Goal: Check status: Check status

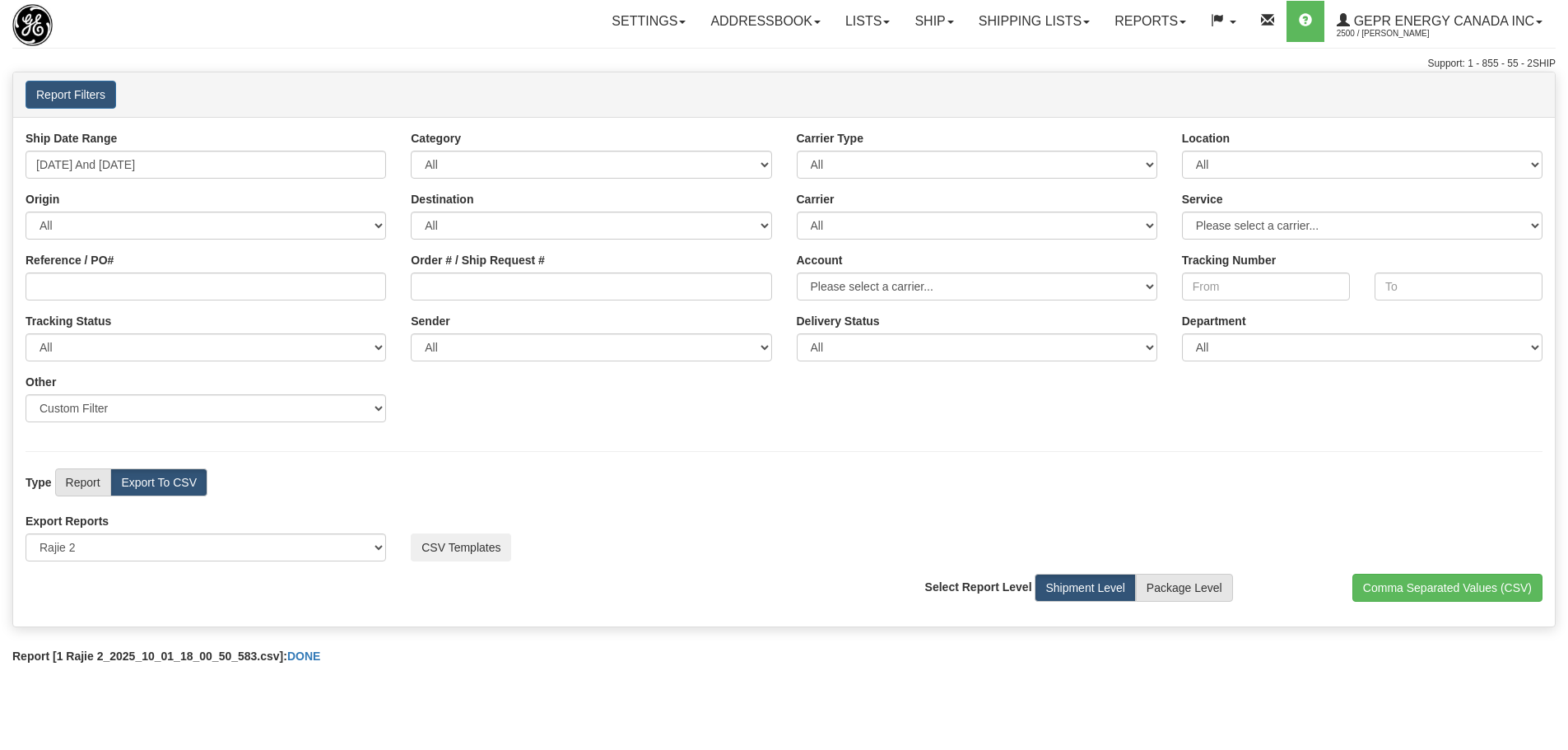
select select "220"
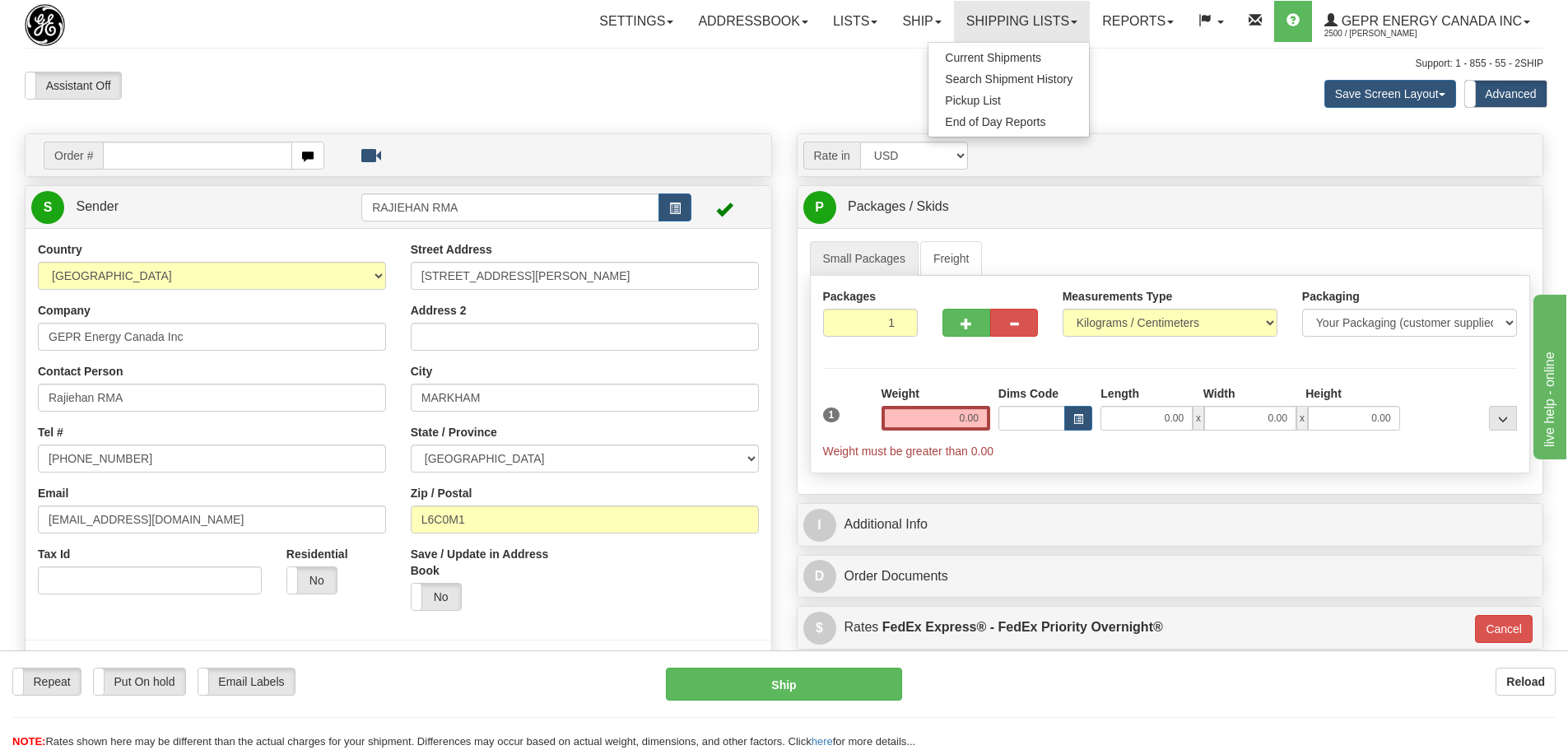
click at [438, 106] on div "Assistant On Assistant Off Do a return Do a return Previous Next Save Screen La…" at bounding box center [783, 94] width 1543 height 44
click at [695, 106] on div "Assistant On Assistant Off Do a return Do a return Previous Next Save Screen La…" at bounding box center [783, 94] width 1543 height 44
click at [1002, 25] on link "Shipping lists" at bounding box center [1021, 21] width 136 height 41
drag, startPoint x: 979, startPoint y: 72, endPoint x: 693, endPoint y: 93, distance: 286.8
click at [693, 93] on div "Assistant On Assistant Off Do a return Do a return Previous Next Save Screen La…" at bounding box center [783, 94] width 1543 height 44
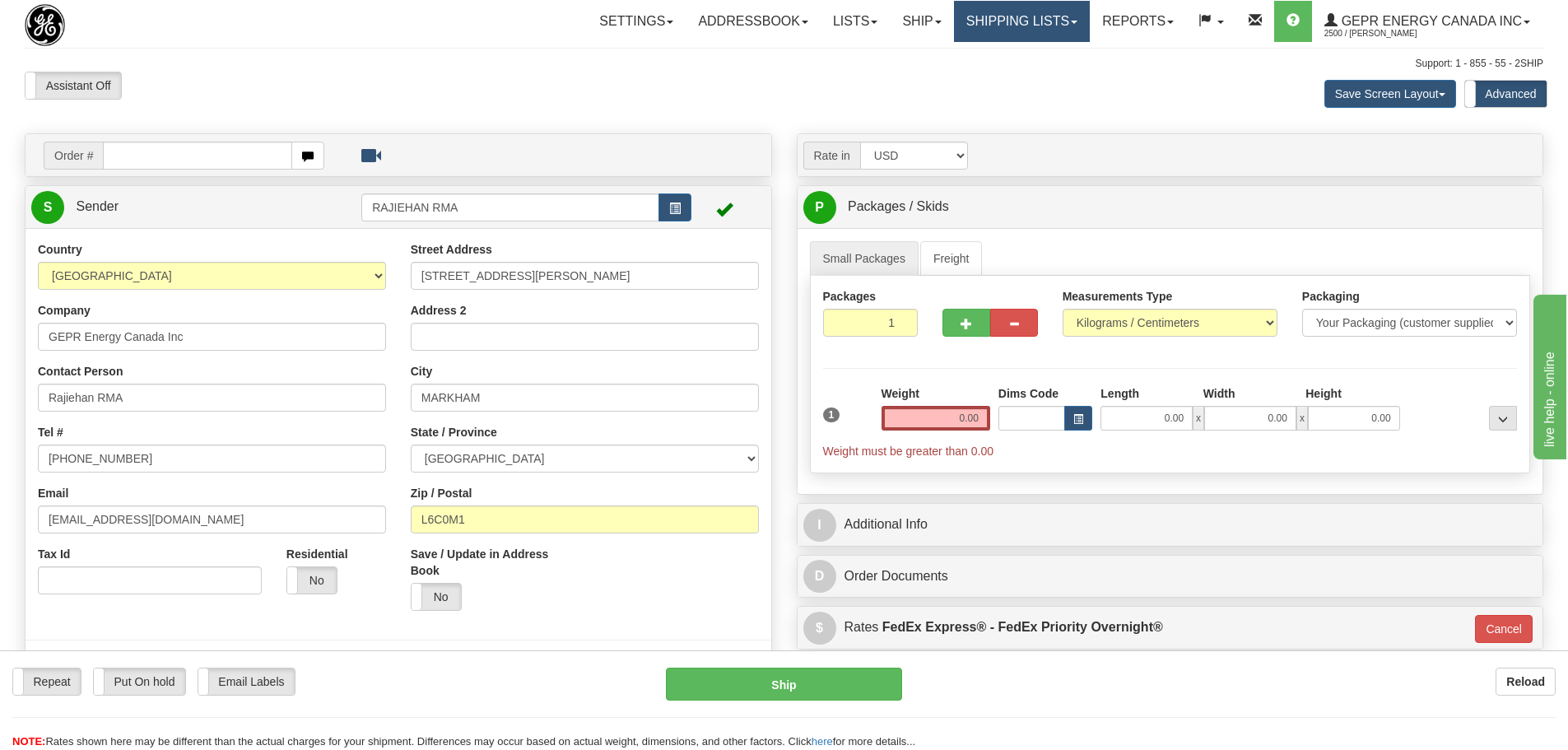
click at [1017, 9] on link "Shipping lists" at bounding box center [1021, 21] width 136 height 41
click at [414, 66] on div "Support: 1 - 855 - 55 - 2SHIP" at bounding box center [784, 63] width 1518 height 14
click at [645, 108] on div "Assistant On Assistant Off Do a return Do a return Previous Next Save Screen La…" at bounding box center [783, 94] width 1543 height 44
click at [1236, 115] on div "Save Screen Layout Save Layout Reset to Default Standard Advanced" at bounding box center [1233, 94] width 643 height 44
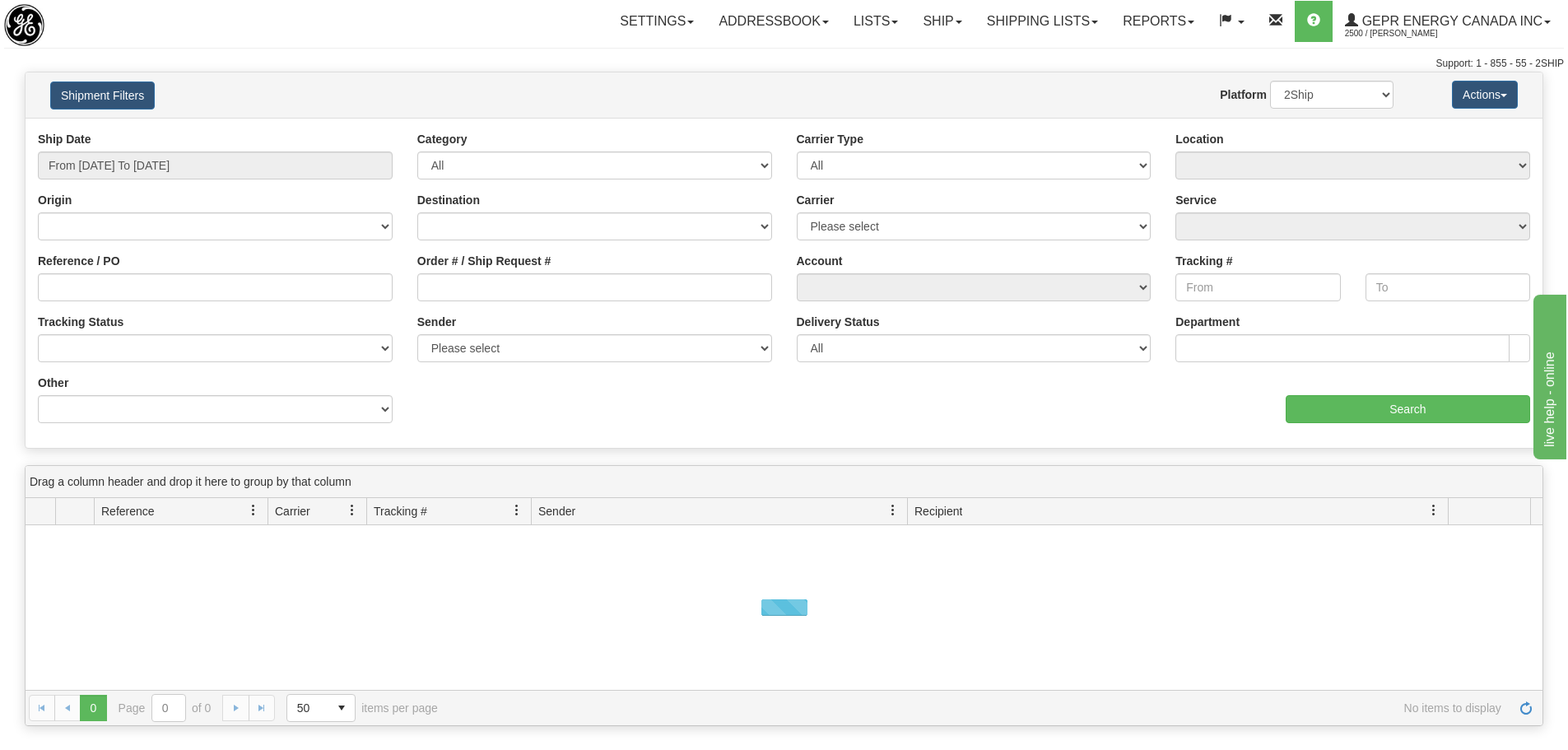
click at [438, 73] on div "Shipment Filters Website Agent Nothing selected Client User Platform 2Ship Impo…" at bounding box center [784, 94] width 1517 height 45
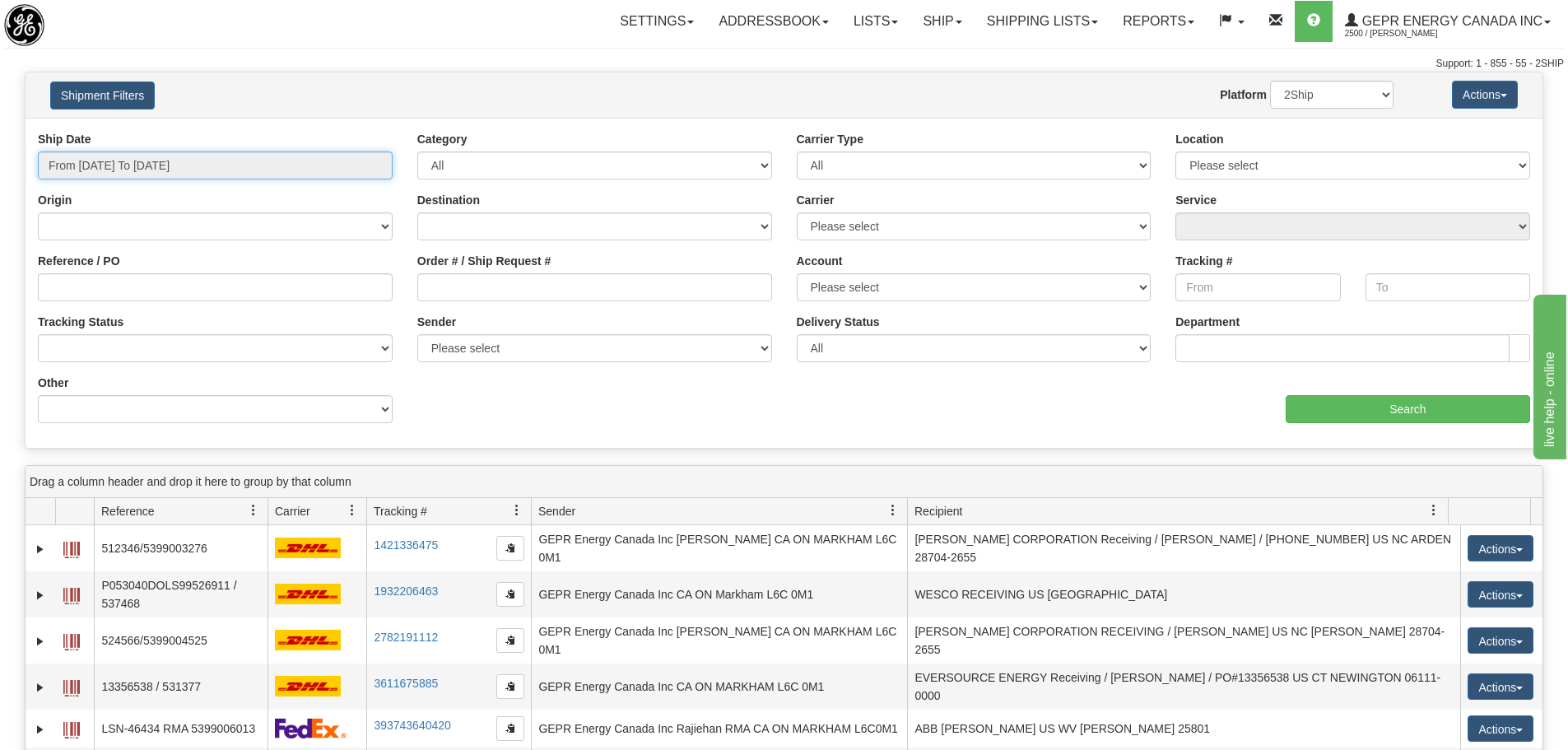
click at [140, 157] on input "From 09/30/2025 To 10/01/2025" at bounding box center [215, 165] width 355 height 28
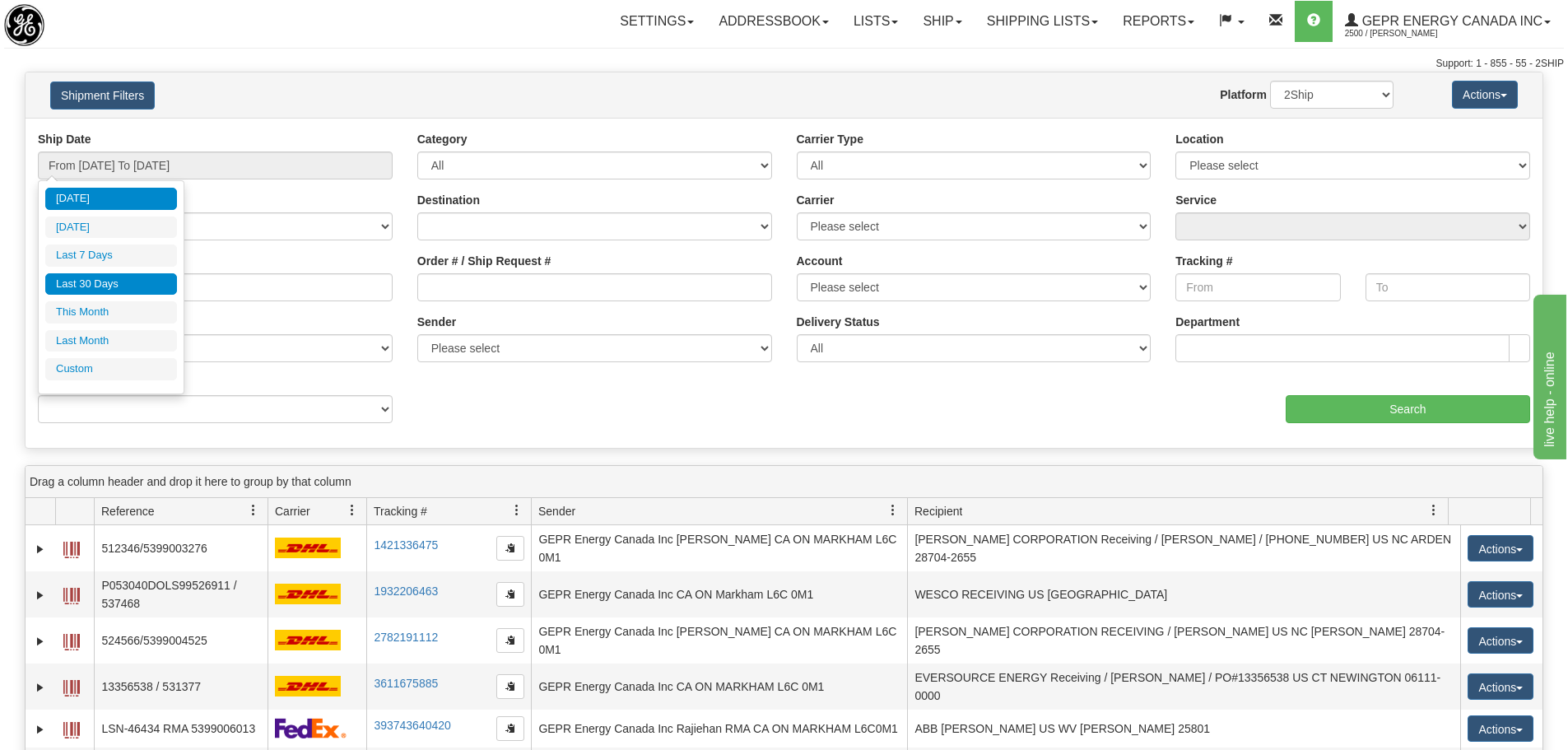
click at [131, 292] on li "Last 30 Days" at bounding box center [111, 284] width 132 height 22
type input "From 09/02/2025 To 10/01/2025"
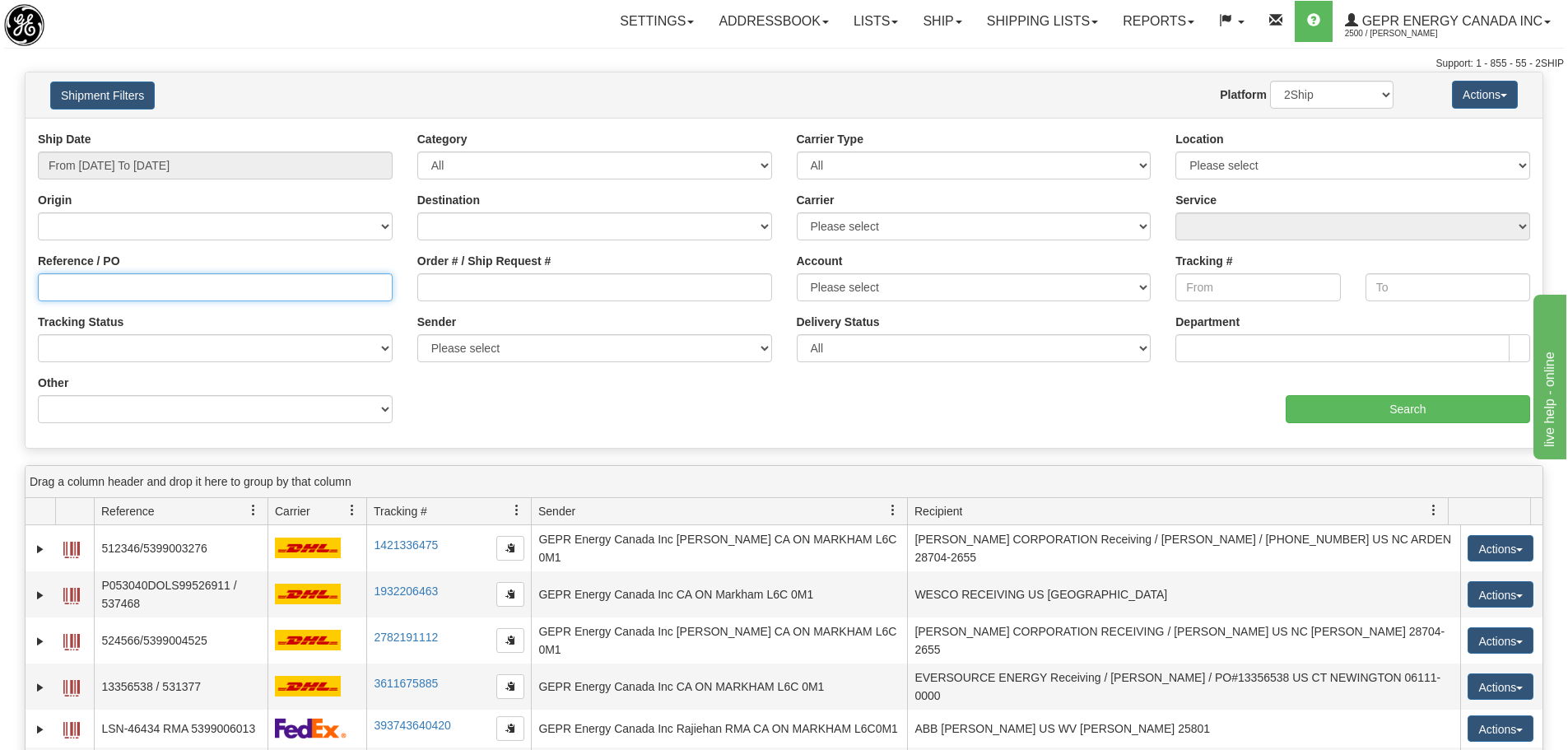
click at [192, 288] on input "Reference / PO" at bounding box center [215, 287] width 355 height 28
paste input "RMA 5399002012"
click at [190, 317] on div "Tracking Status No Tracking Info Delivered In Transit Out For Delivery Exceptio…" at bounding box center [215, 337] width 355 height 49
drag, startPoint x: 78, startPoint y: 285, endPoint x: 0, endPoint y: 288, distance: 78.1
click at [0, 288] on div "Please wait... × Confirm Delete Delete Cancel × Confirm Delete Yes No Cancel × …" at bounding box center [784, 568] width 1568 height 995
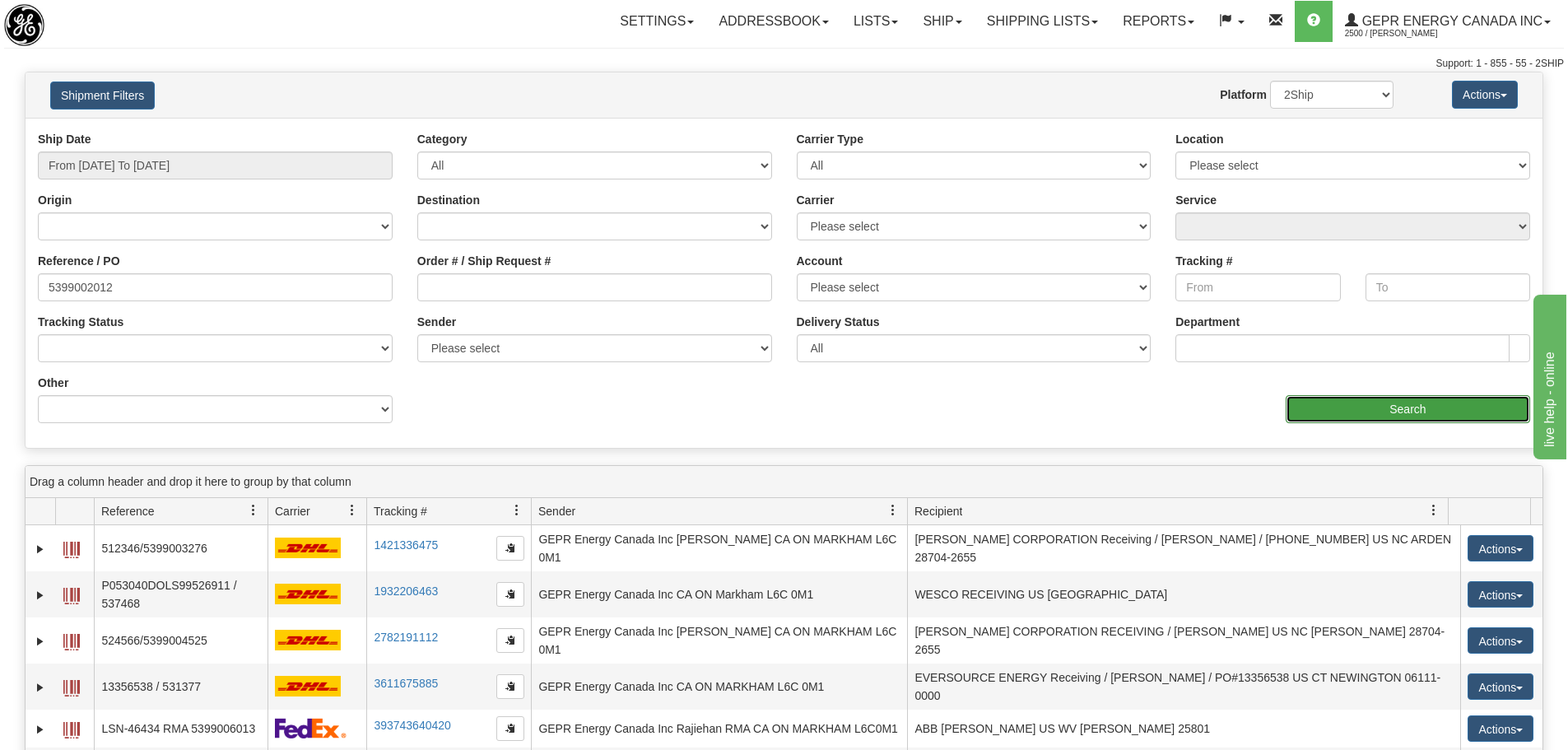
click at [1462, 408] on input "Search" at bounding box center [1408, 409] width 245 height 28
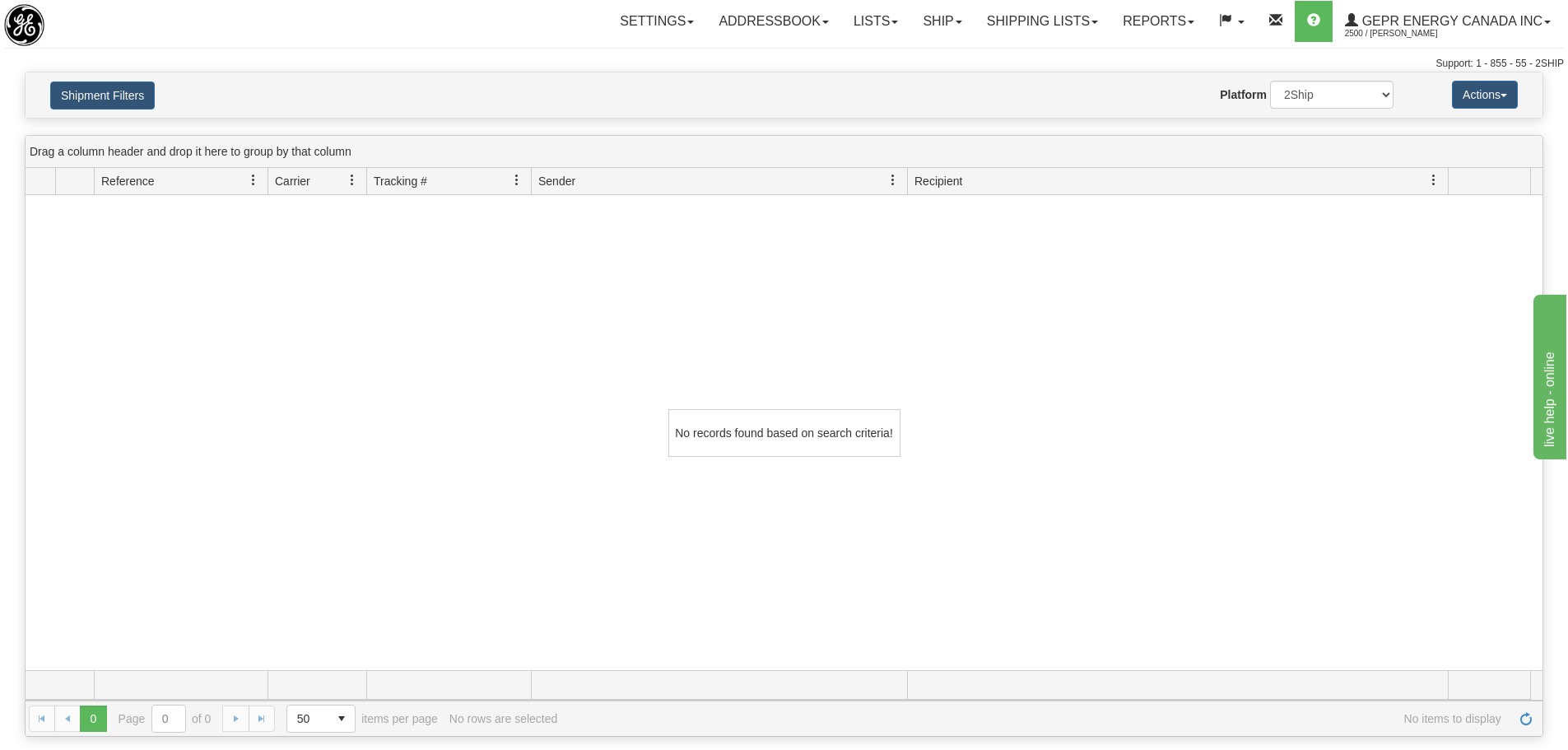
click at [451, 315] on div "No records found based on search criteria!" at bounding box center [784, 433] width 1517 height 475
click at [154, 95] on button "Shipment Filters" at bounding box center [103, 95] width 105 height 28
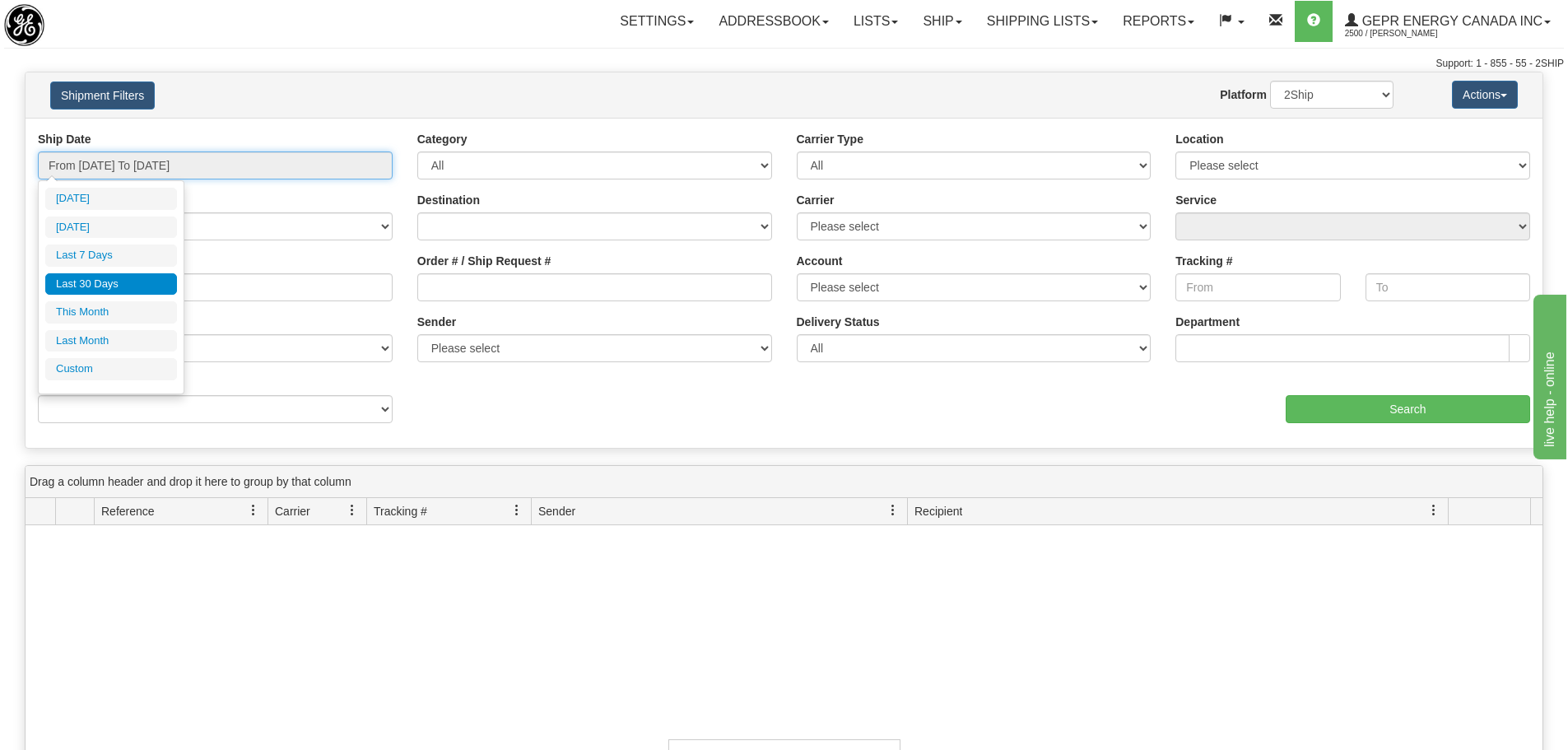
click at [242, 171] on input "From 09/02/2025 To 10/01/2025" at bounding box center [215, 165] width 355 height 28
click at [119, 279] on li "Last 30 Days" at bounding box center [111, 284] width 132 height 22
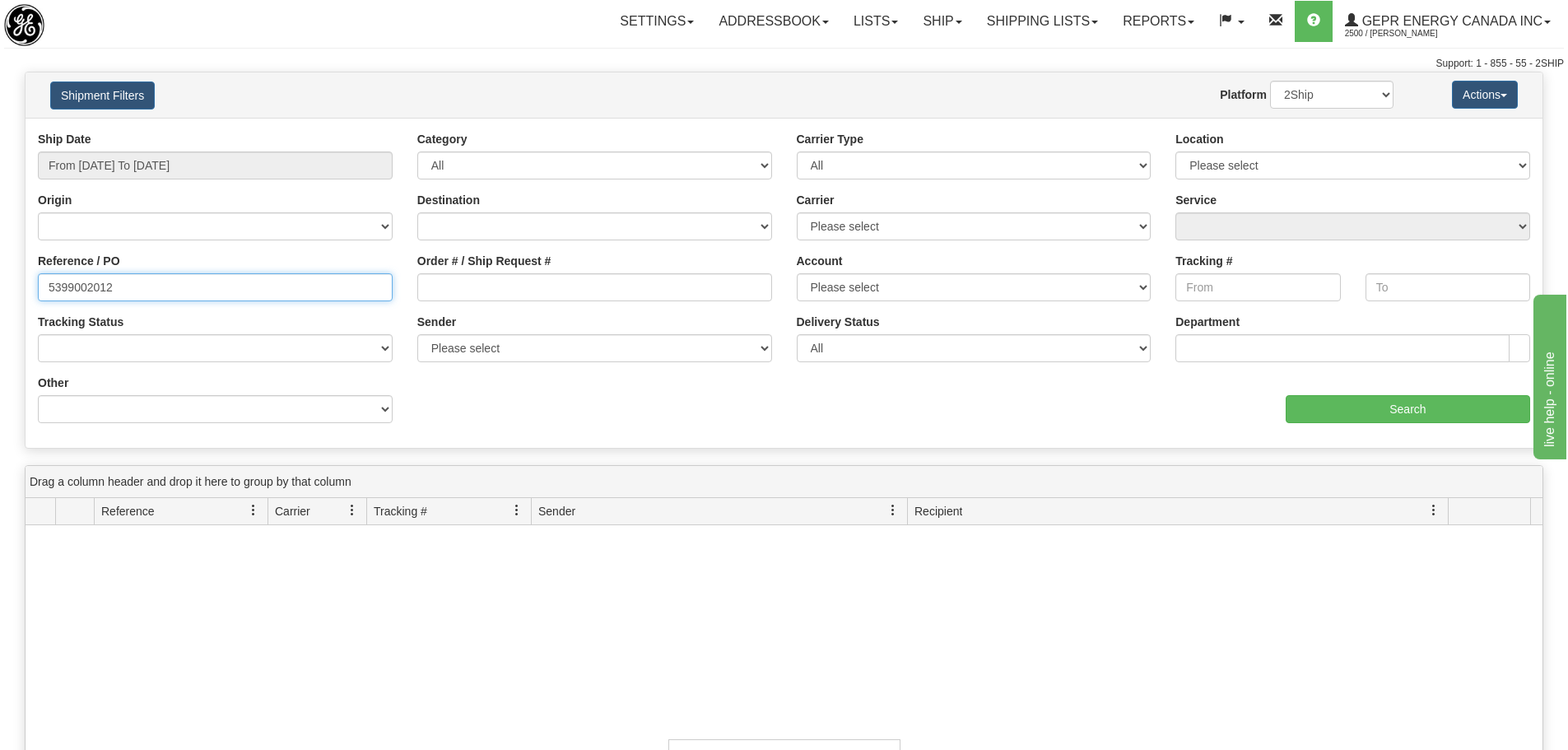
click at [164, 285] on input "5399002012" at bounding box center [215, 287] width 355 height 28
click at [253, 293] on input "5399002012" at bounding box center [215, 287] width 355 height 28
type input "5399002012"
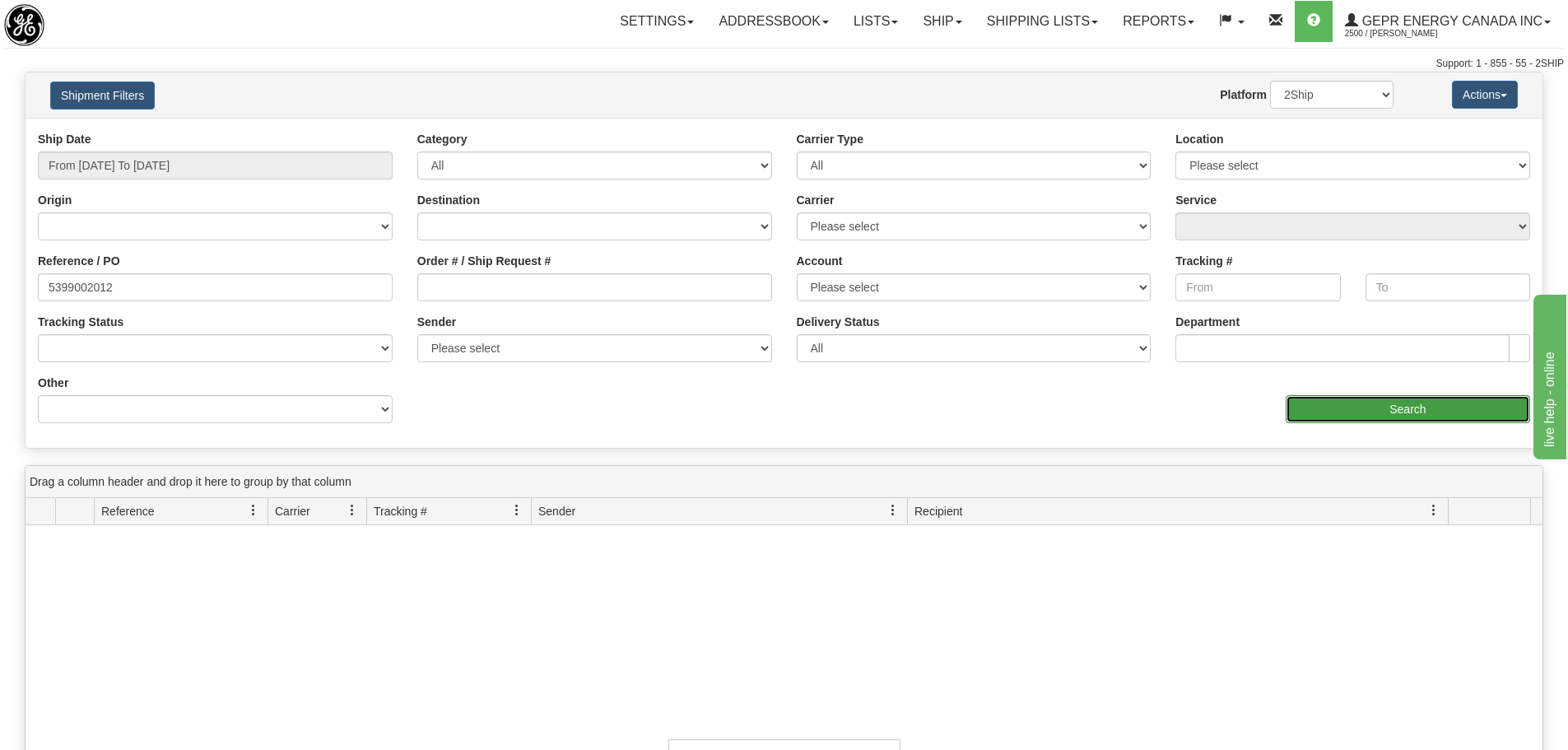
click at [1308, 414] on input "Search" at bounding box center [1408, 409] width 245 height 28
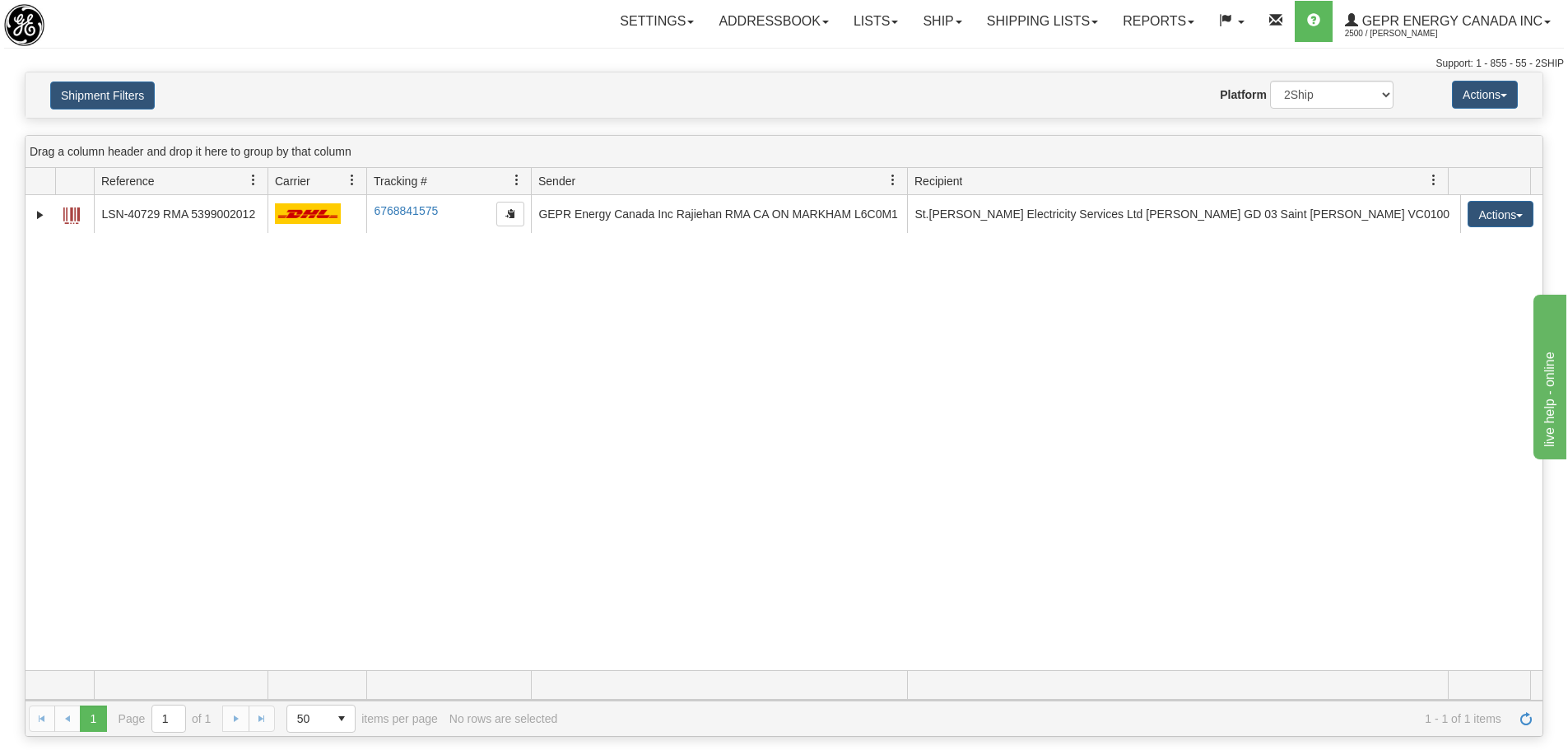
click at [272, 356] on div "31667458 2500 LSN-40729 RMA 5399002012 6768841575 6768841575 09/24/2025 09/24/2…" at bounding box center [784, 433] width 1517 height 475
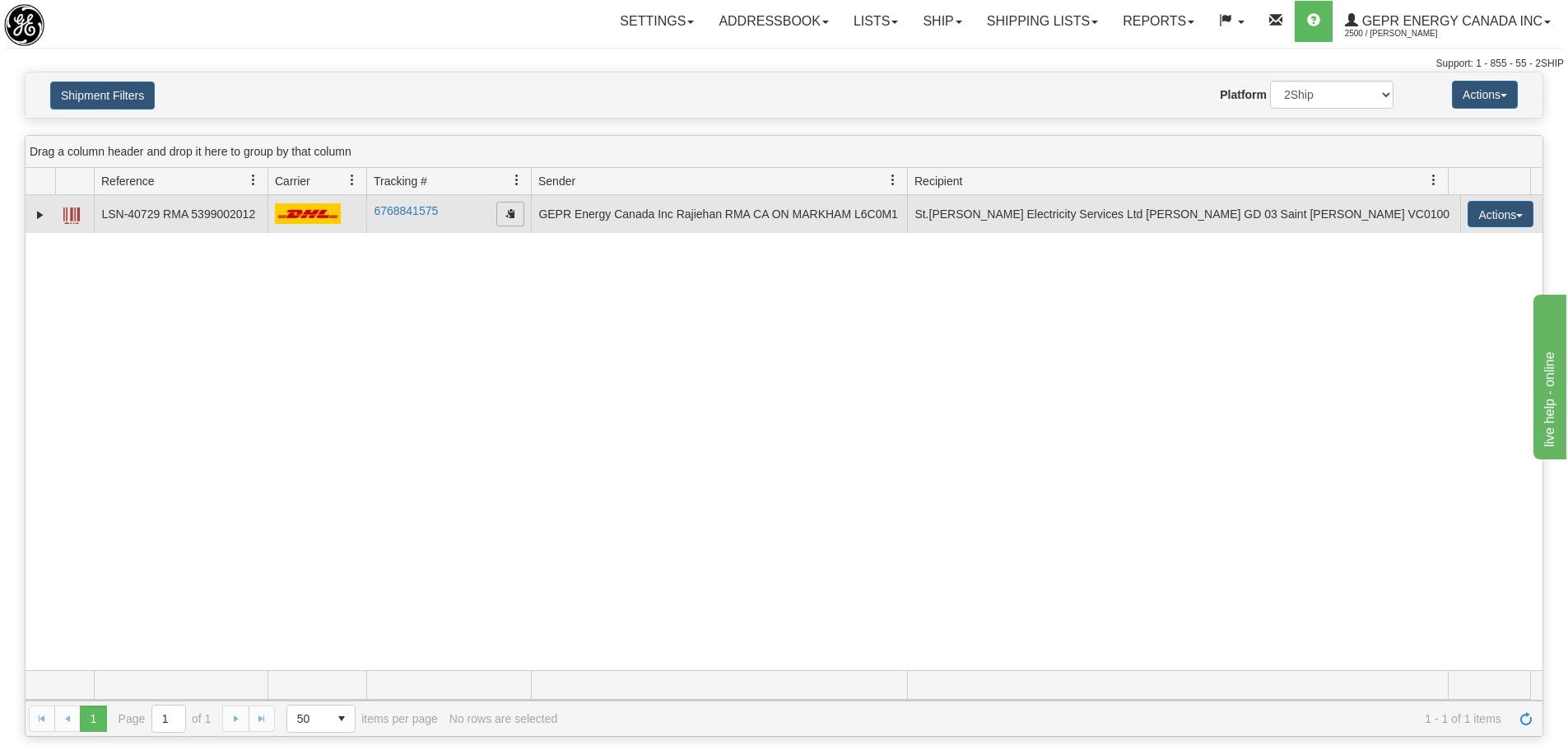
click at [508, 215] on span "button" at bounding box center [510, 213] width 10 height 10
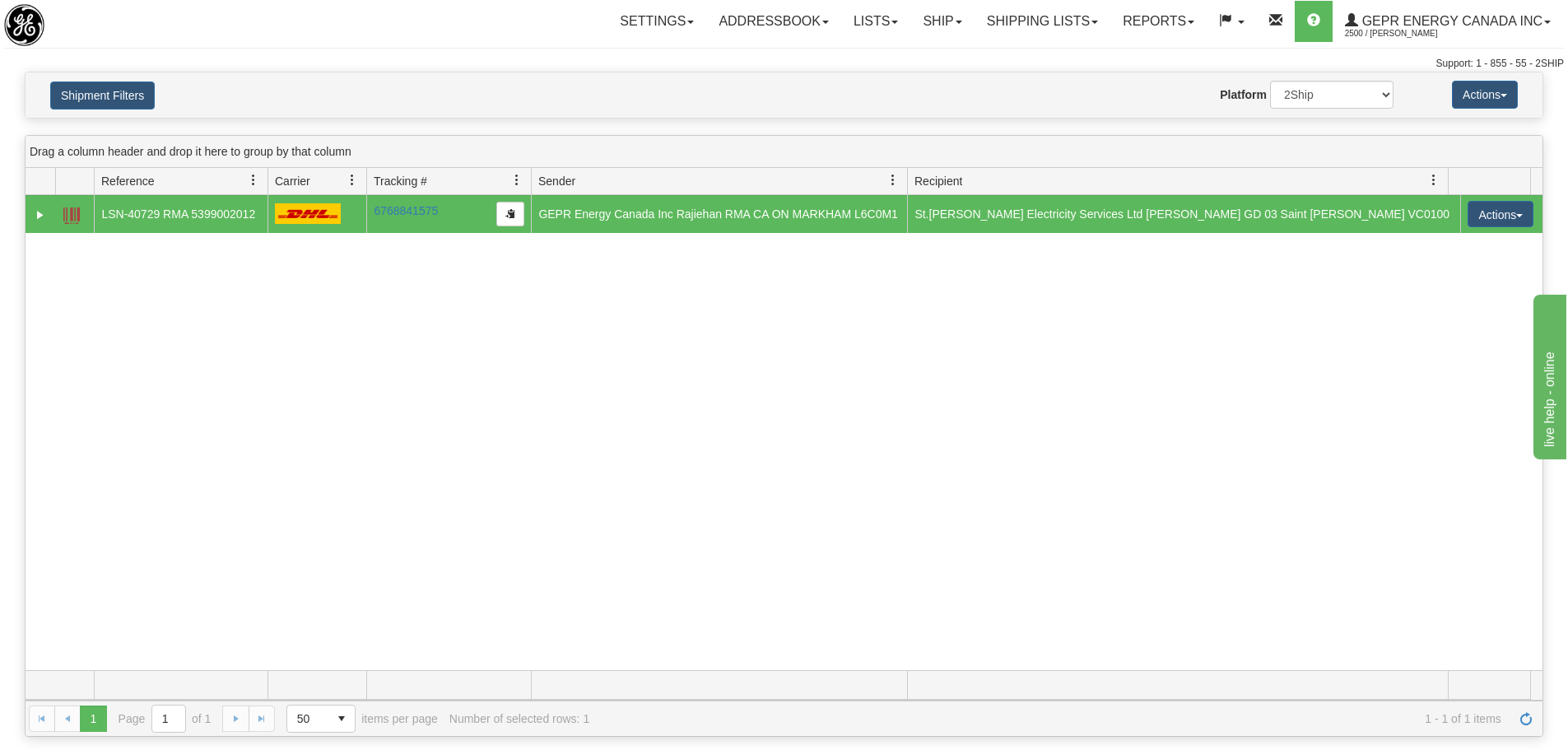
drag, startPoint x: 416, startPoint y: 54, endPoint x: 381, endPoint y: 22, distance: 47.4
click at [416, 54] on div "Toggle navigation Settings Shipping Preferences Fields Preferences New" at bounding box center [784, 36] width 1568 height 72
drag, startPoint x: 742, startPoint y: 558, endPoint x: 732, endPoint y: 506, distance: 53.0
click at [742, 558] on div "31667458 2500 LSN-40729 RMA 5399002012 6768841575 6768841575 09/24/2025 09/24/2…" at bounding box center [784, 433] width 1517 height 475
click at [389, 107] on div "Website Agent Nothing selected Client User Platform 2Ship Imported" at bounding box center [845, 94] width 1120 height 28
